Goal: Information Seeking & Learning: Learn about a topic

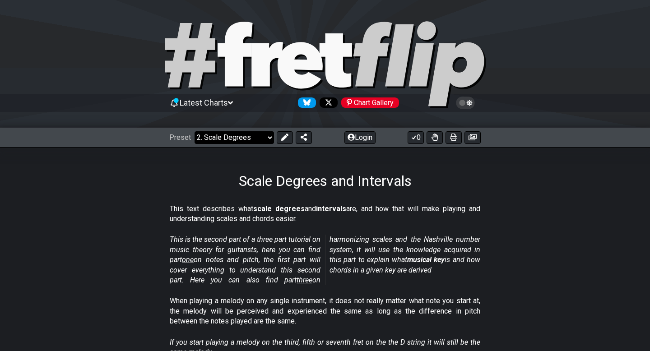
click at [268, 138] on select "Welcome to #fretflip! Initial Preset Custom Preset Minor Pentatonic Major Penta…" at bounding box center [233, 137] width 79 height 13
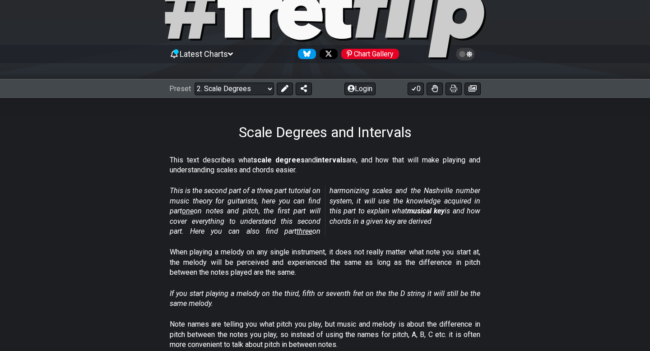
scroll to position [52, 0]
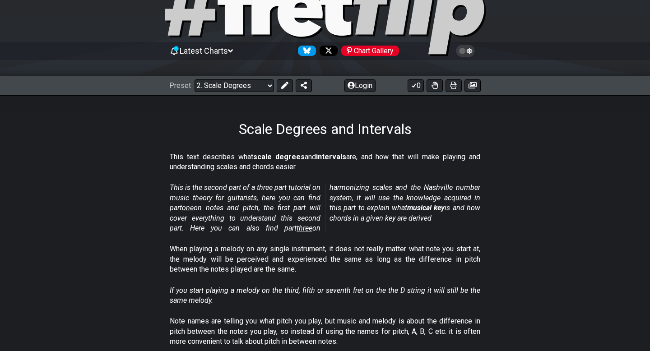
click at [191, 207] on span "one" at bounding box center [188, 207] width 12 height 9
select select "/musical-notes-explained"
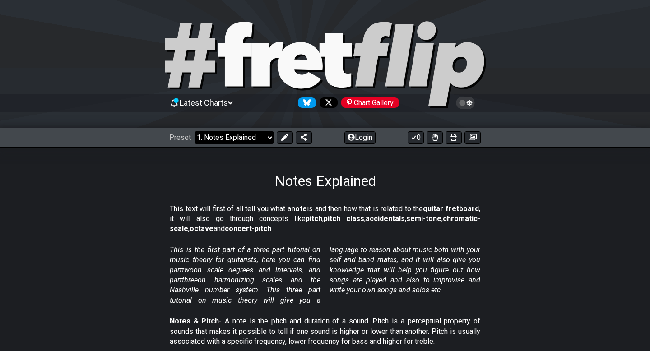
click at [265, 135] on select "Welcome to #fretflip! Initial Preset Custom Preset Minor Pentatonic Major Penta…" at bounding box center [233, 137] width 79 height 13
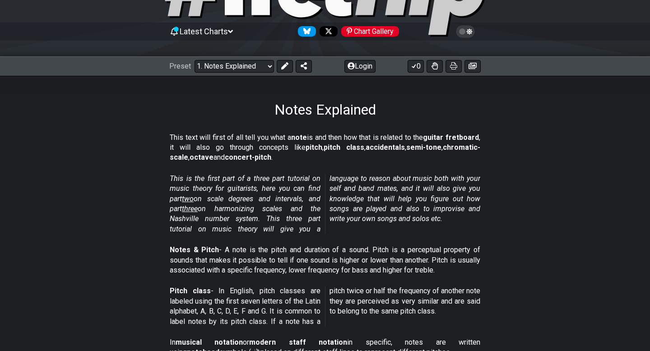
scroll to position [65, 0]
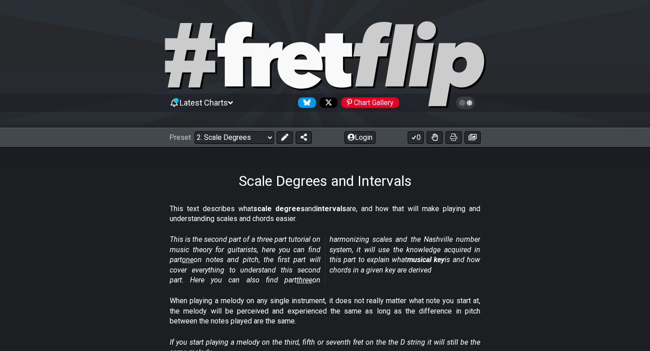
click at [192, 257] on span "one" at bounding box center [188, 259] width 12 height 9
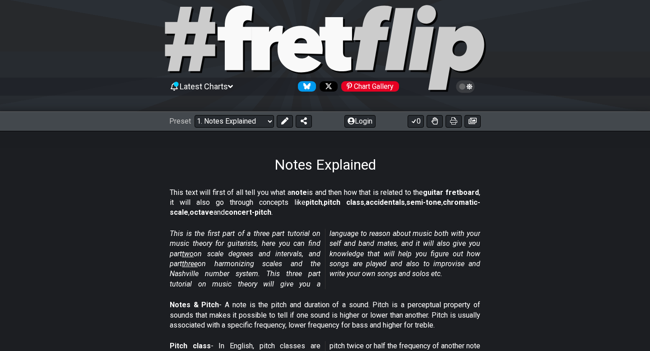
scroll to position [18, 0]
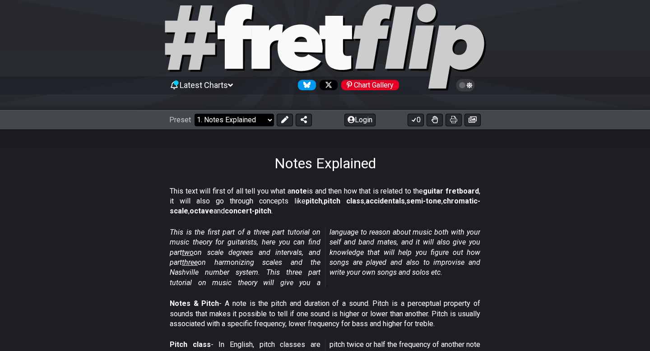
click at [267, 117] on select "Welcome to #fretflip! Initial Preset Custom Preset Minor Pentatonic Major Penta…" at bounding box center [233, 120] width 79 height 13
click at [194, 114] on select "Welcome to #fretflip! Initial Preset Custom Preset Minor Pentatonic Major Penta…" at bounding box center [233, 120] width 79 height 13
select select "/welcome"
select select "C"
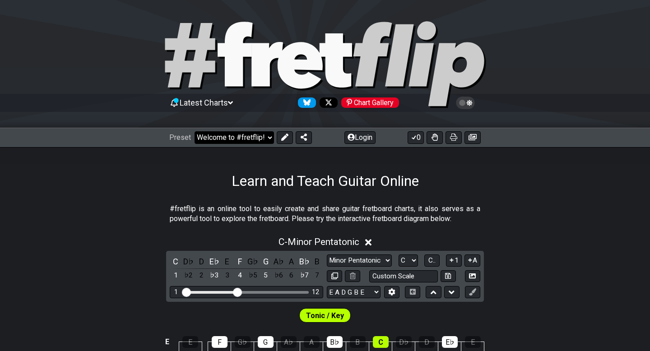
click at [265, 136] on select "Welcome to #fretflip! Initial Preset Custom Preset Minor Pentatonic Major Penta…" at bounding box center [233, 137] width 79 height 13
click at [194, 131] on select "Welcome to #fretflip! Initial Preset Custom Preset Minor Pentatonic Major Penta…" at bounding box center [233, 137] width 79 height 13
select select "/minor-pentatonic"
select select "C"
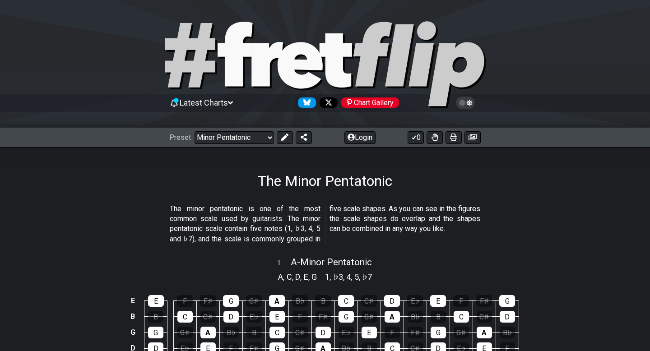
click at [232, 103] on icon at bounding box center [229, 102] width 5 height 3
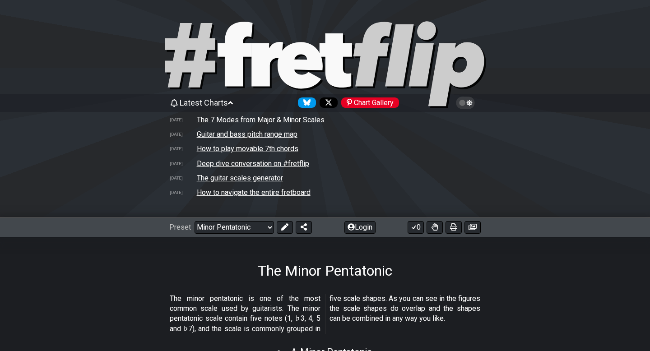
click at [233, 103] on icon at bounding box center [230, 103] width 5 height 8
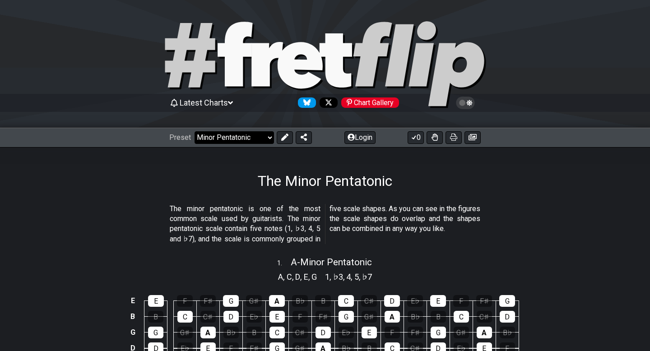
click at [266, 139] on select "Welcome to #fretflip! Initial Preset Custom Preset Minor Pentatonic Major Penta…" at bounding box center [233, 137] width 79 height 13
click at [194, 131] on select "Welcome to #fretflip! Initial Preset Custom Preset Minor Pentatonic Major Penta…" at bounding box center [233, 137] width 79 height 13
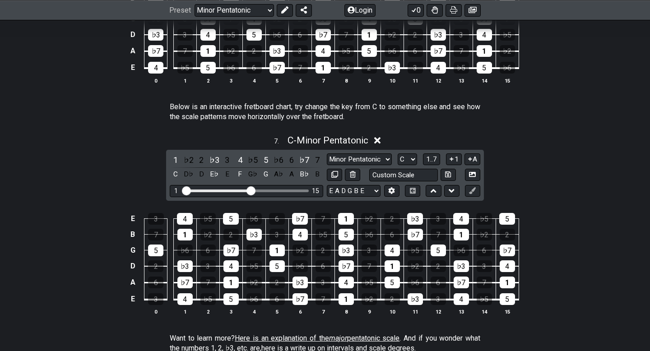
scroll to position [1166, 0]
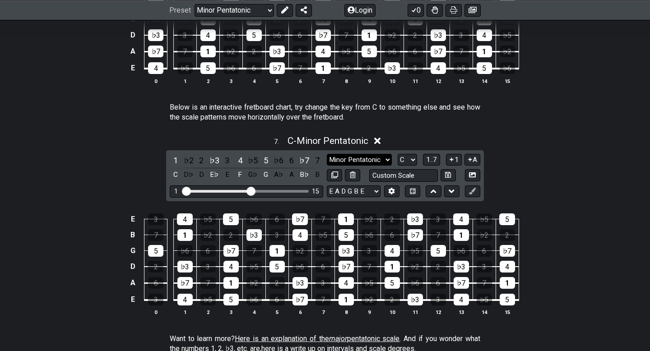
click at [388, 158] on select "Minor Pentatonic New Scale Minor Pentatonic Major Pentatonic Minor Blues Major …" at bounding box center [359, 160] width 65 height 12
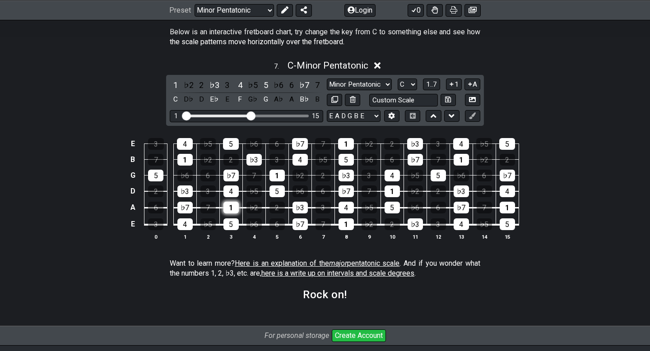
scroll to position [1240, 0]
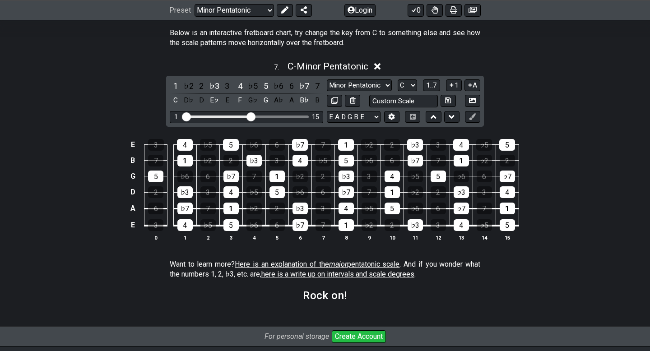
click at [301, 272] on span "here is a write up on intervals and scale degrees" at bounding box center [337, 274] width 153 height 9
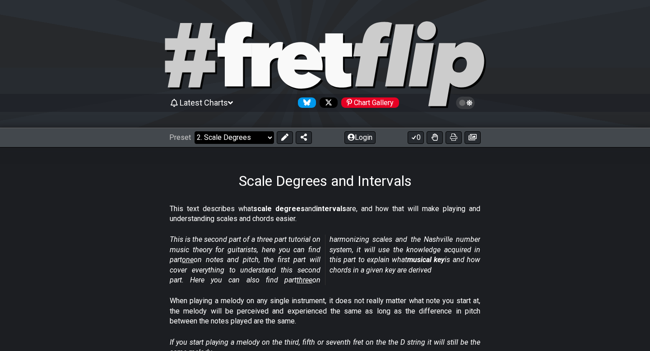
click at [263, 137] on select "Welcome to #fretflip! Initial Preset Custom Preset Minor Pentatonic Major Penta…" at bounding box center [233, 137] width 79 height 13
click at [194, 131] on select "Welcome to #fretflip! Initial Preset Custom Preset Minor Pentatonic Major Penta…" at bounding box center [233, 137] width 79 height 13
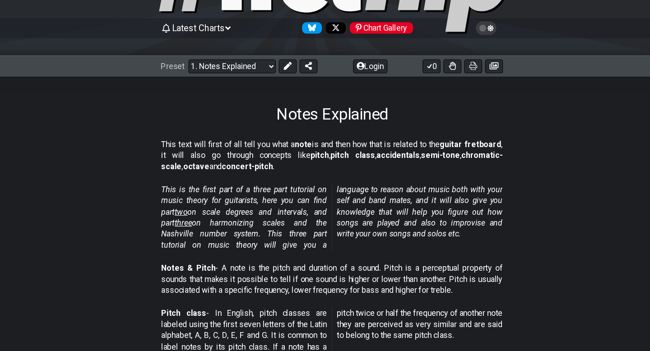
scroll to position [47, 0]
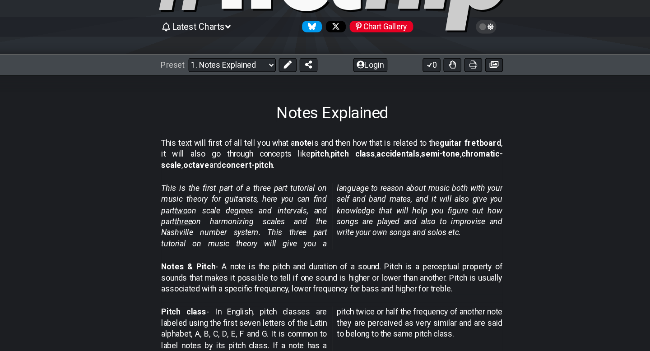
click at [192, 223] on span "two" at bounding box center [188, 223] width 12 height 9
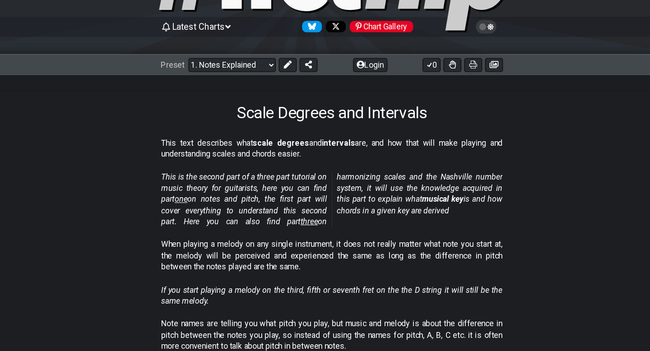
select select "/scale-degrees-and-intervals"
